Goal: Information Seeking & Learning: Check status

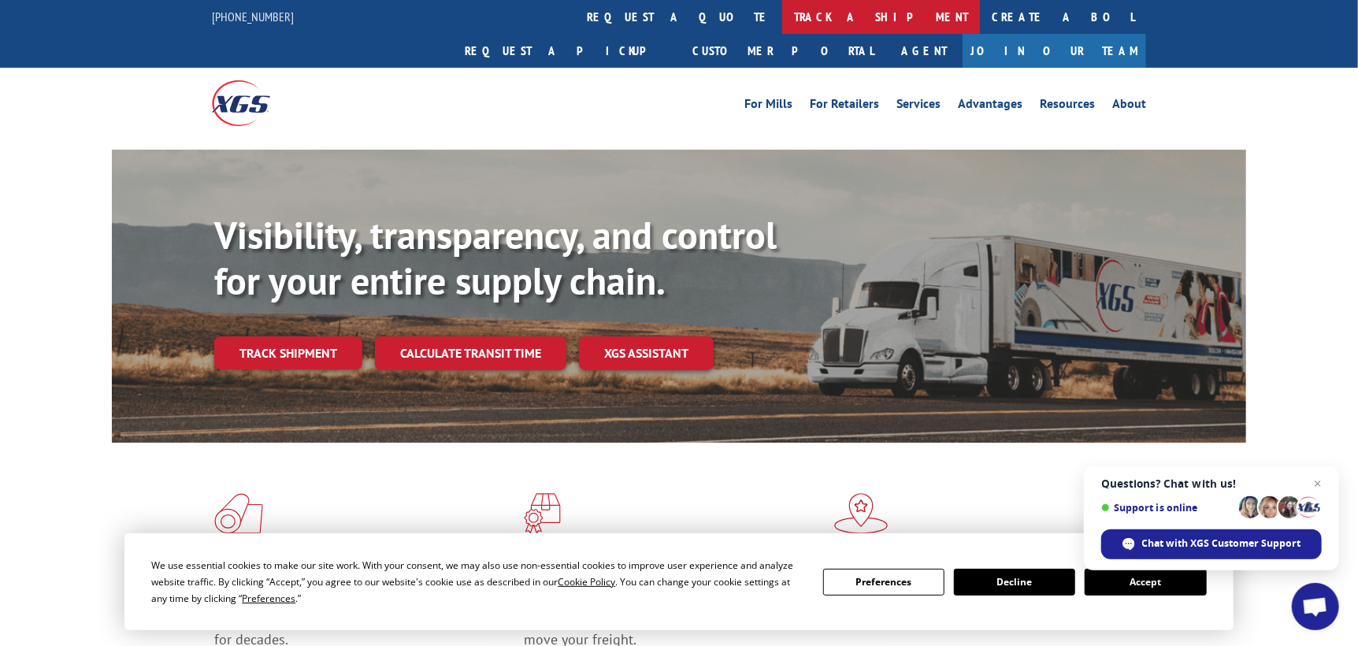
click at [782, 16] on link "track a shipment" at bounding box center [881, 17] width 198 height 34
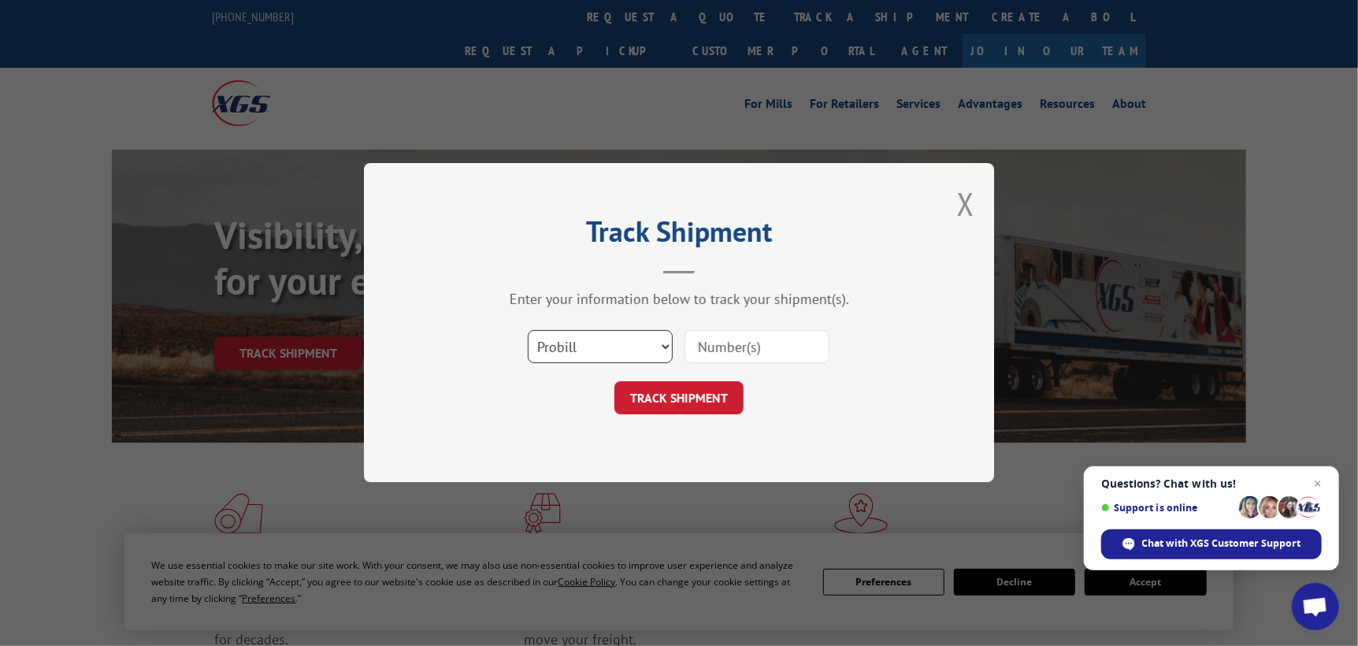
click at [559, 350] on select "Select category... Probill BOL PO" at bounding box center [600, 347] width 145 height 33
select select "po"
click at [528, 331] on select "Select category... Probill BOL PO" at bounding box center [600, 347] width 145 height 33
click at [725, 346] on input at bounding box center [756, 347] width 145 height 33
type input "ST09860"
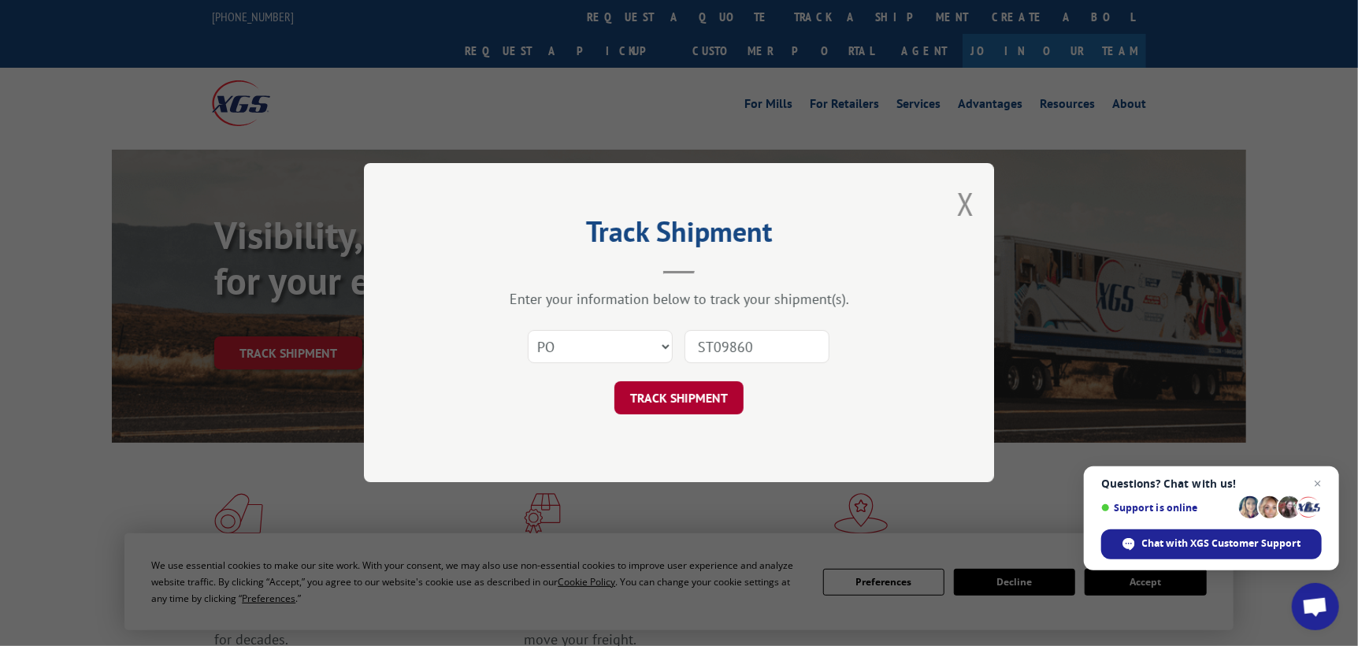
click at [718, 398] on button "TRACK SHIPMENT" at bounding box center [678, 398] width 129 height 33
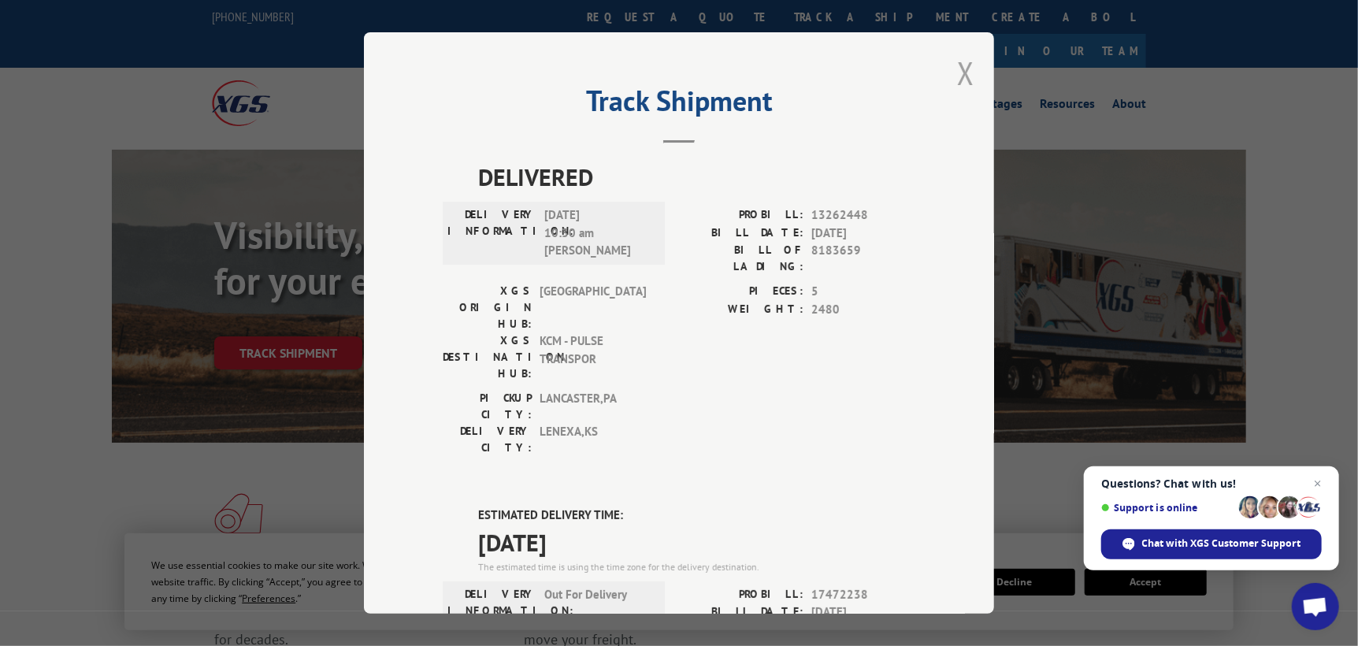
click at [964, 69] on button "Close modal" at bounding box center [965, 73] width 17 height 42
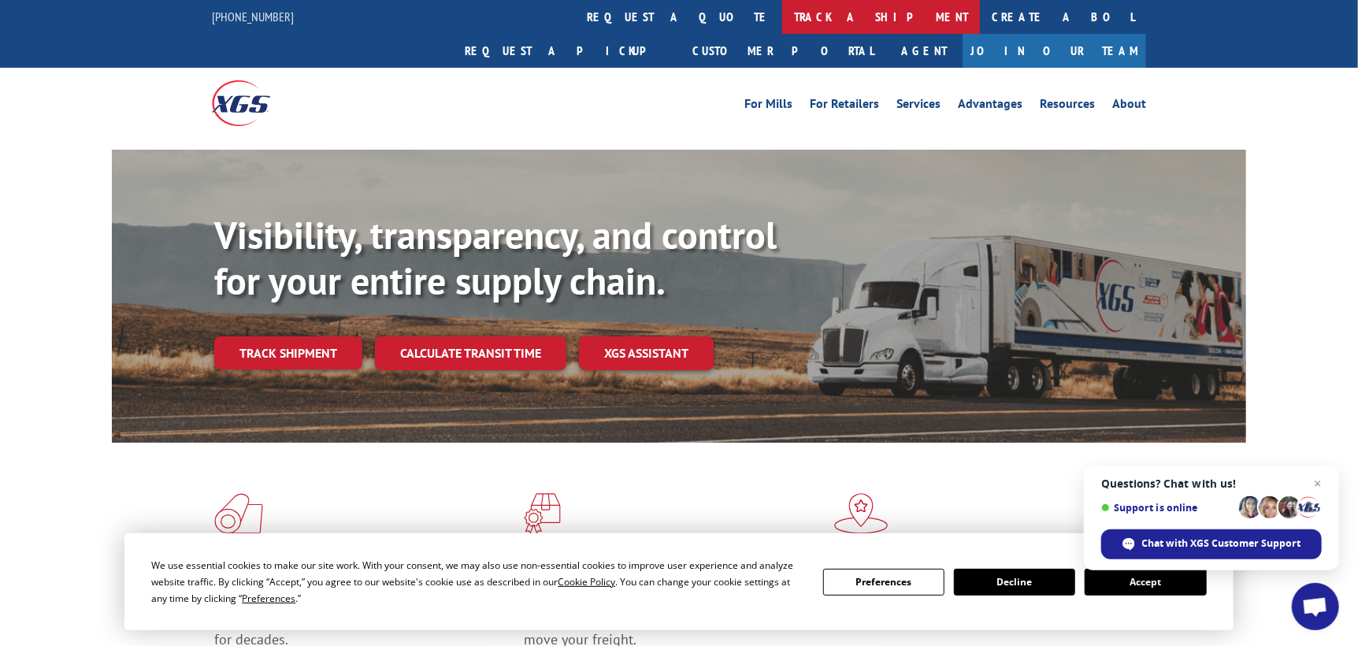
click at [782, 13] on link "track a shipment" at bounding box center [881, 17] width 198 height 34
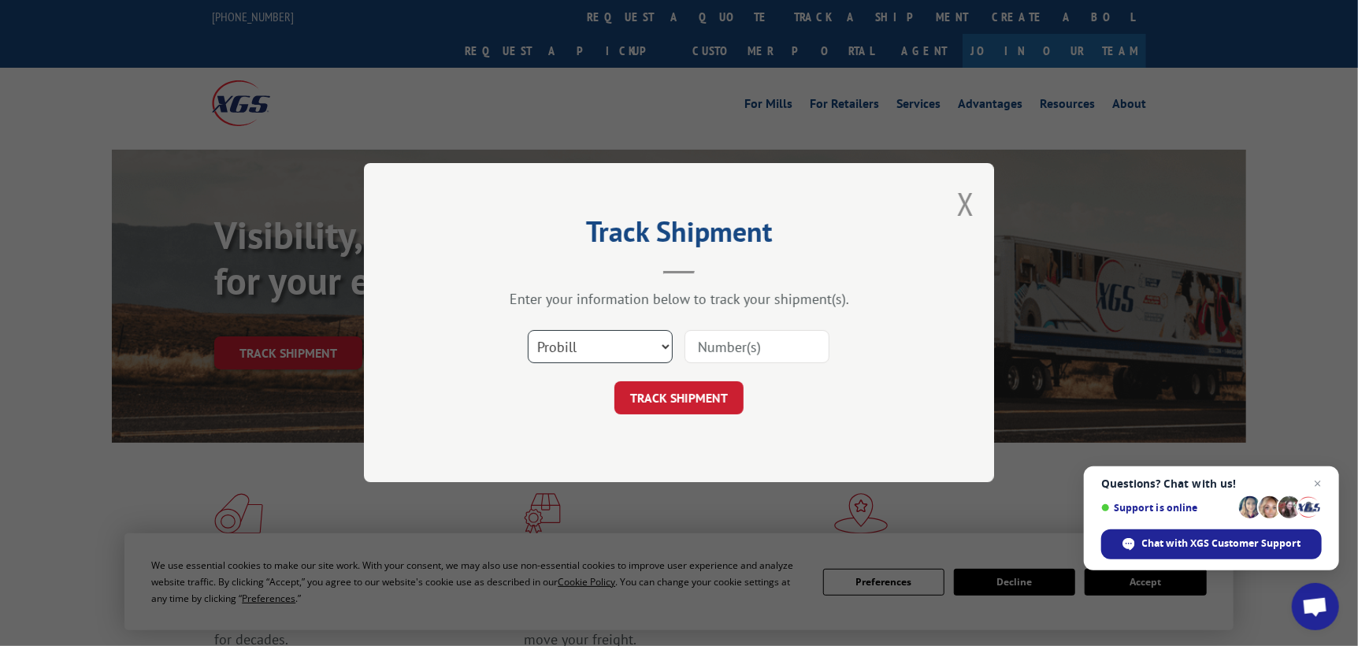
click at [633, 350] on select "Select category... Probill BOL PO" at bounding box center [600, 347] width 145 height 33
select select "po"
click at [528, 331] on select "Select category... Probill BOL PO" at bounding box center [600, 347] width 145 height 33
click at [736, 353] on input at bounding box center [756, 347] width 145 height 33
type input "ST09859"
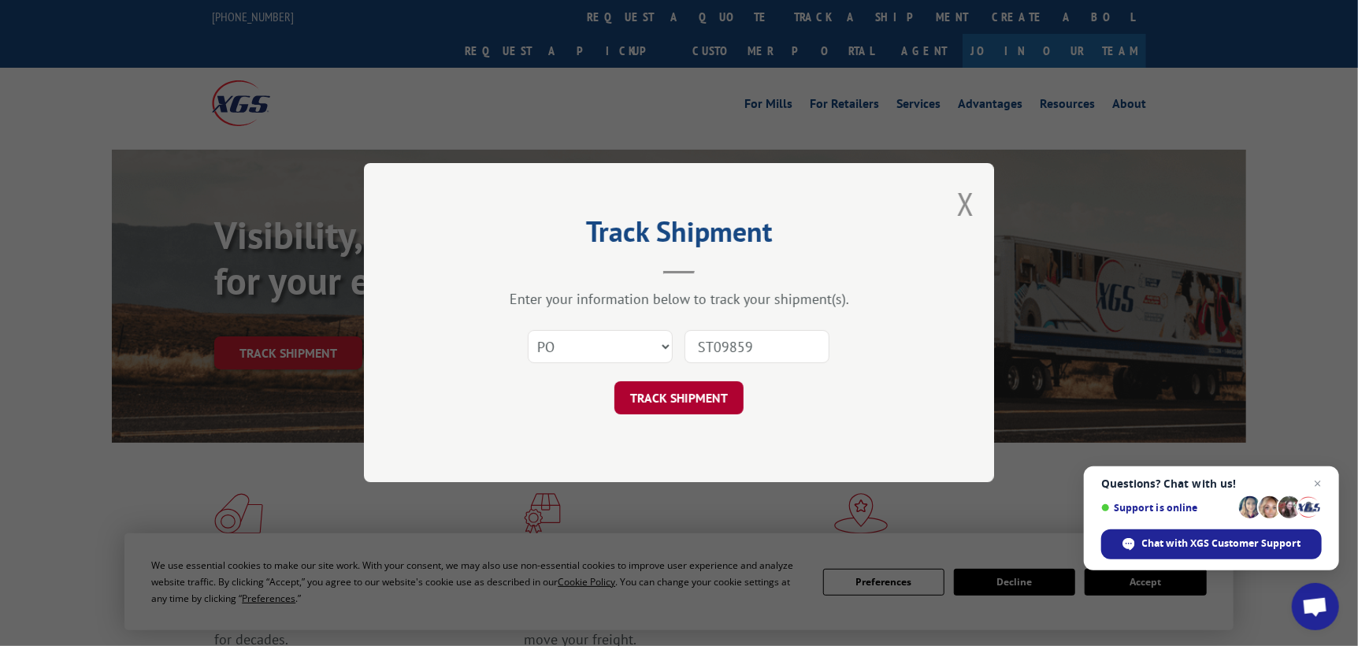
click at [722, 392] on button "TRACK SHIPMENT" at bounding box center [678, 398] width 129 height 33
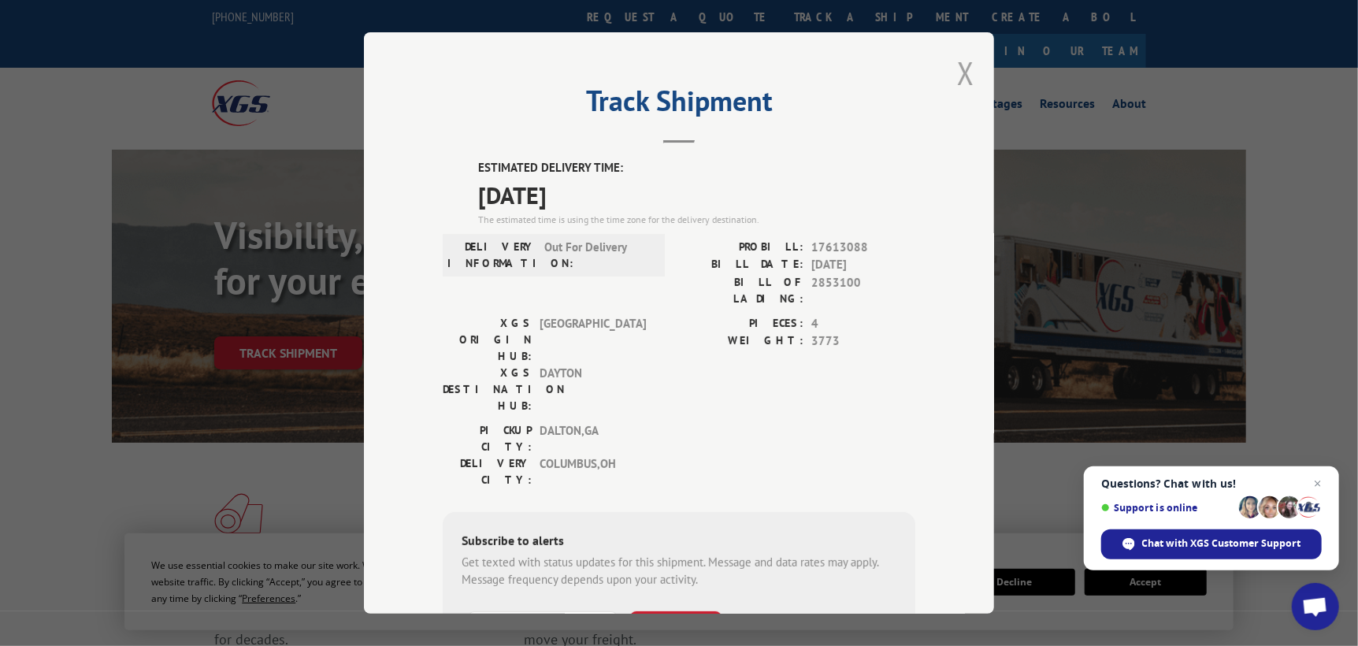
click at [963, 76] on button "Close modal" at bounding box center [965, 73] width 17 height 42
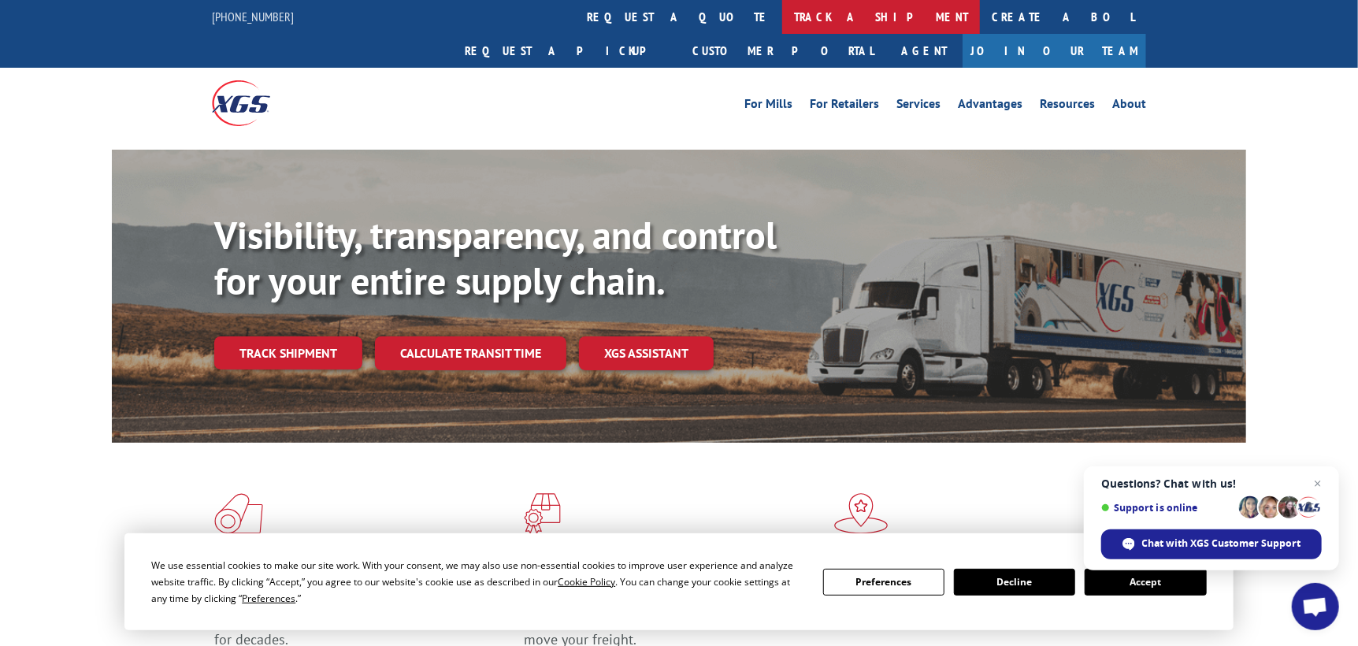
click at [782, 15] on link "track a shipment" at bounding box center [881, 17] width 198 height 34
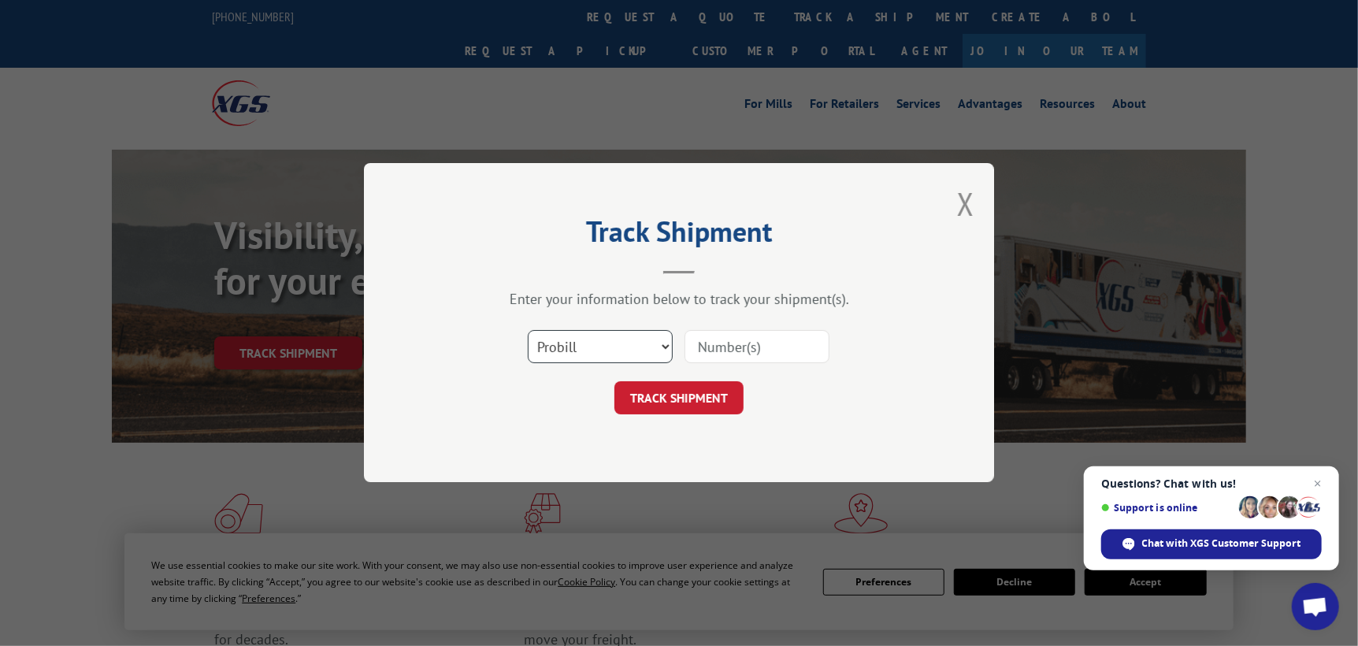
click at [607, 356] on select "Select category... Probill BOL PO" at bounding box center [600, 347] width 145 height 33
select select "po"
click at [528, 331] on select "Select category... Probill BOL PO" at bounding box center [600, 347] width 145 height 33
click at [703, 351] on input at bounding box center [756, 347] width 145 height 33
type input "ST09857"
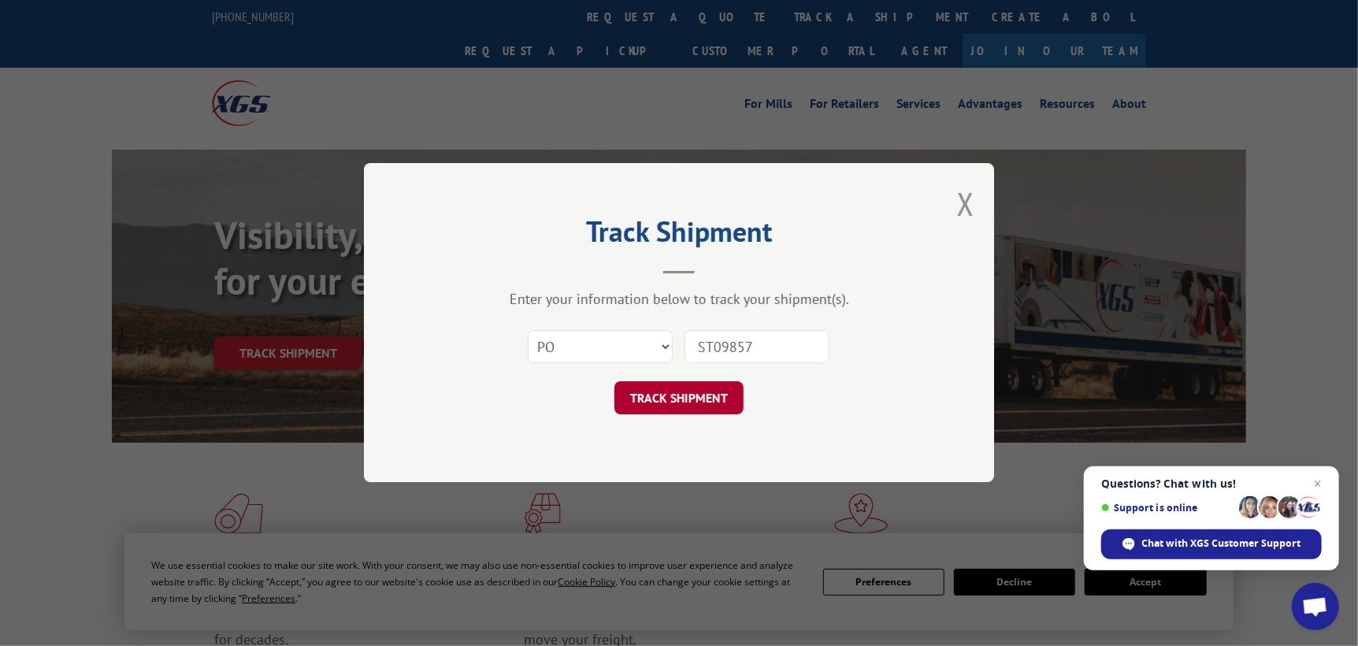
click at [679, 403] on button "TRACK SHIPMENT" at bounding box center [678, 398] width 129 height 33
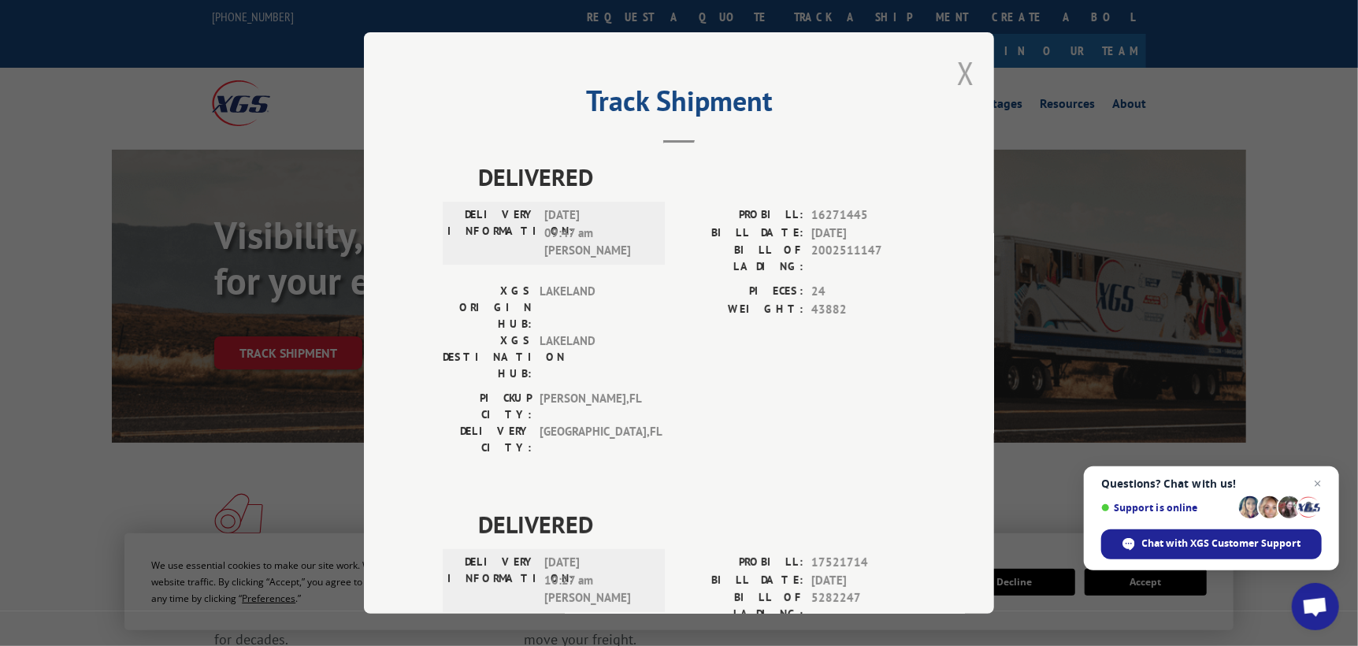
click at [960, 75] on button "Close modal" at bounding box center [965, 73] width 17 height 42
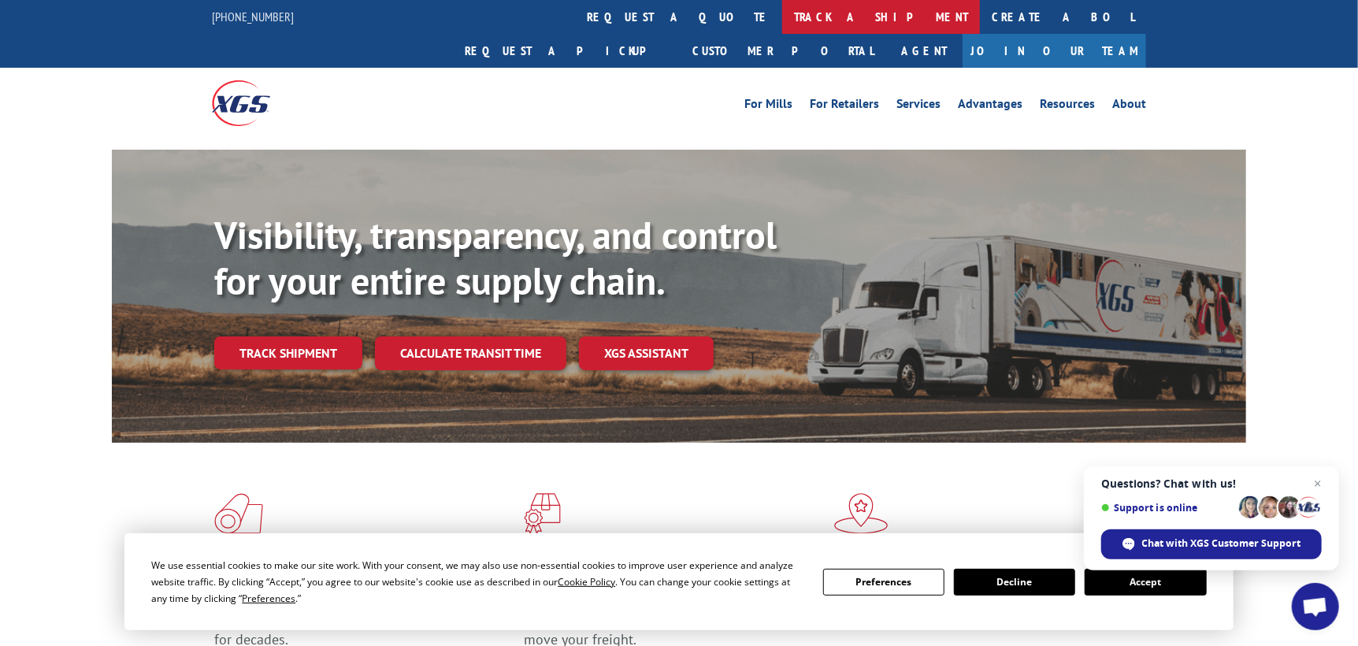
click at [782, 20] on link "track a shipment" at bounding box center [881, 17] width 198 height 34
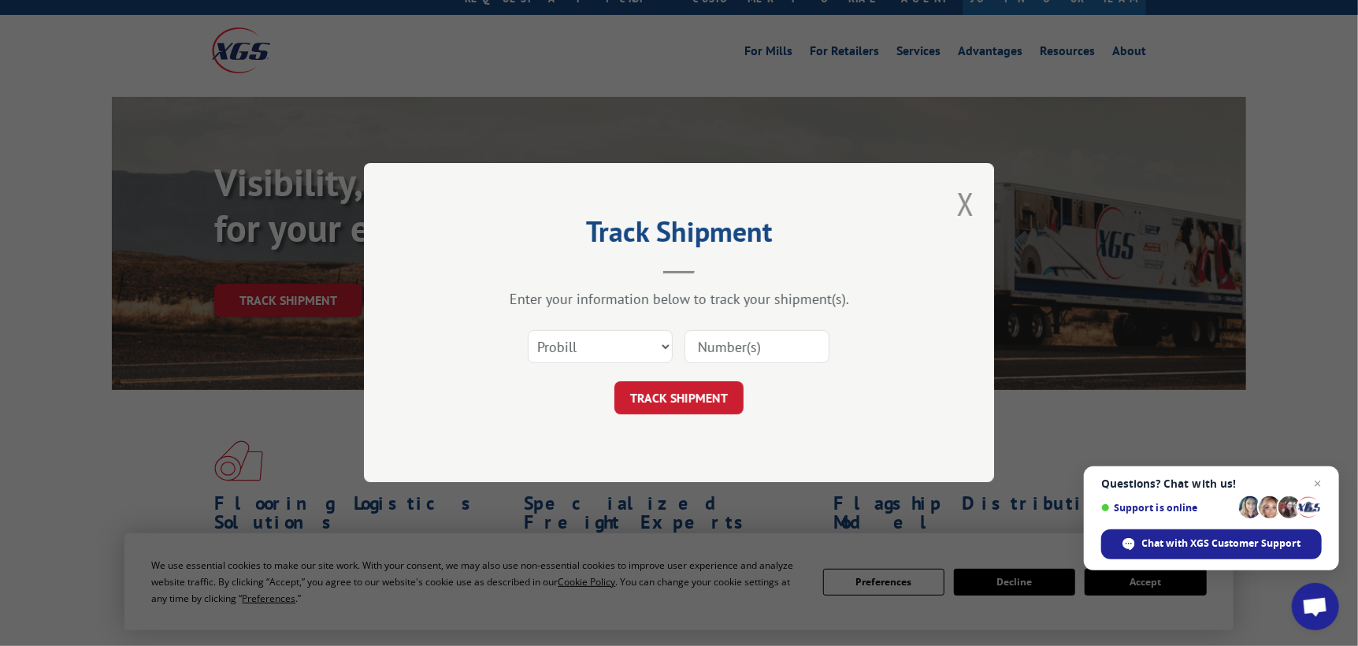
scroll to position [78, 0]
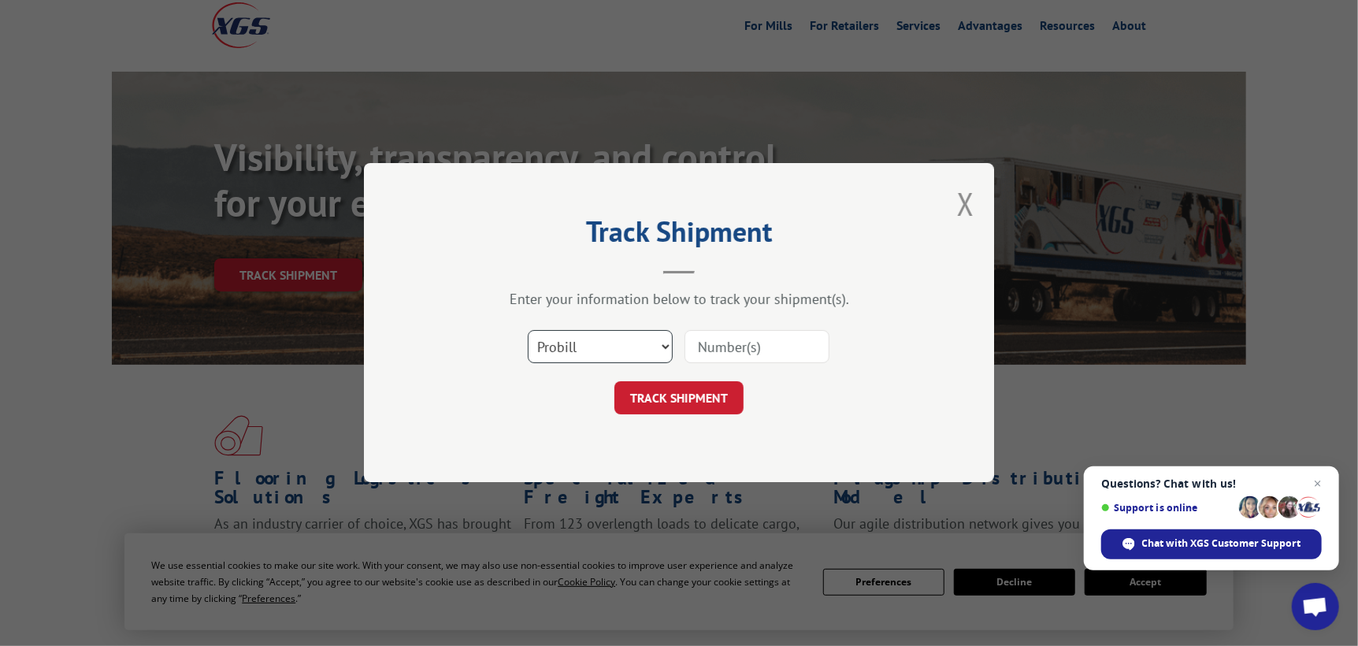
click at [587, 358] on select "Select category... Probill BOL PO" at bounding box center [600, 347] width 145 height 33
select select "po"
click at [528, 331] on select "Select category... Probill BOL PO" at bounding box center [600, 347] width 145 height 33
click at [720, 351] on input at bounding box center [756, 347] width 145 height 33
type input "ST09862"
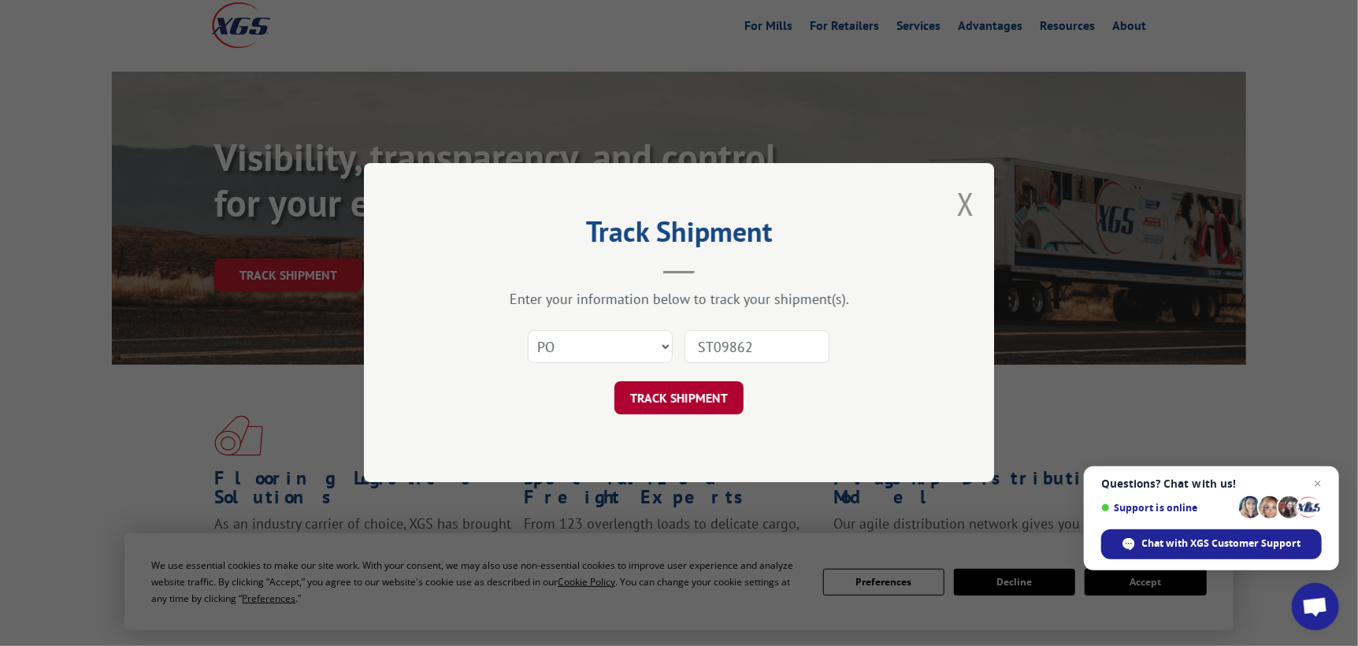
click at [717, 403] on button "TRACK SHIPMENT" at bounding box center [678, 398] width 129 height 33
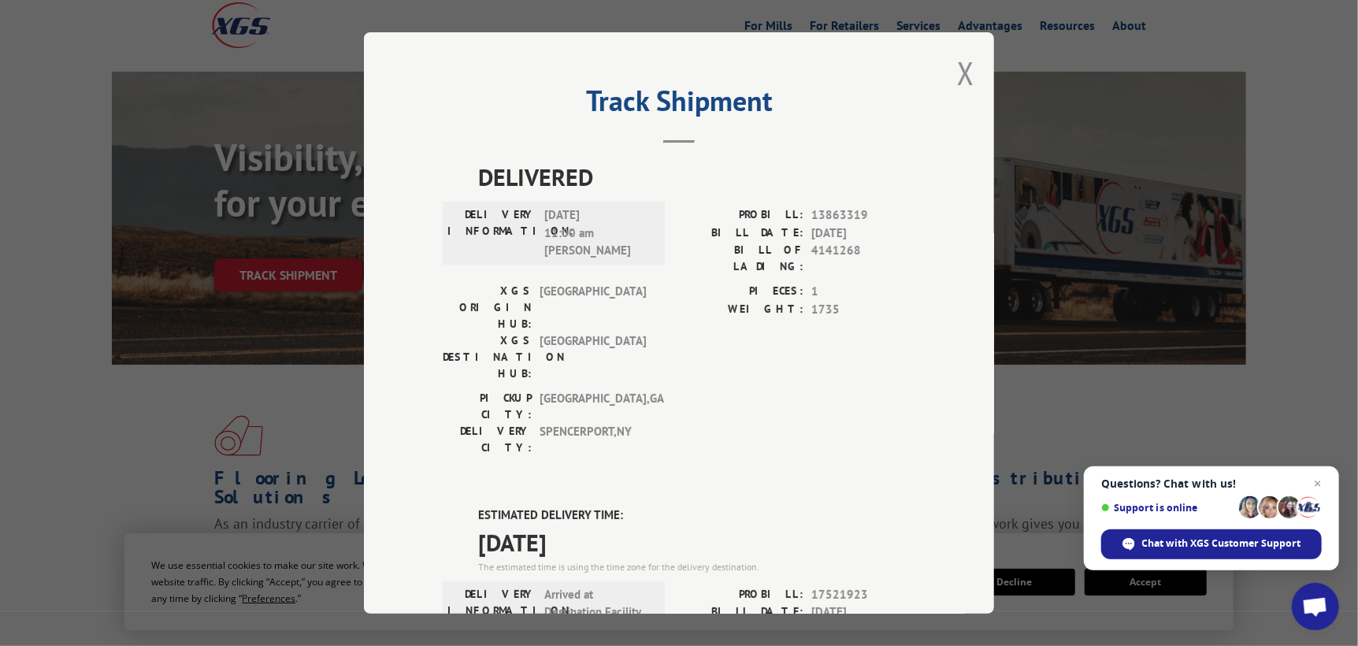
scroll to position [0, 0]
click at [960, 74] on button "Close modal" at bounding box center [965, 73] width 17 height 42
